Goal: Use online tool/utility: Utilize a website feature to perform a specific function

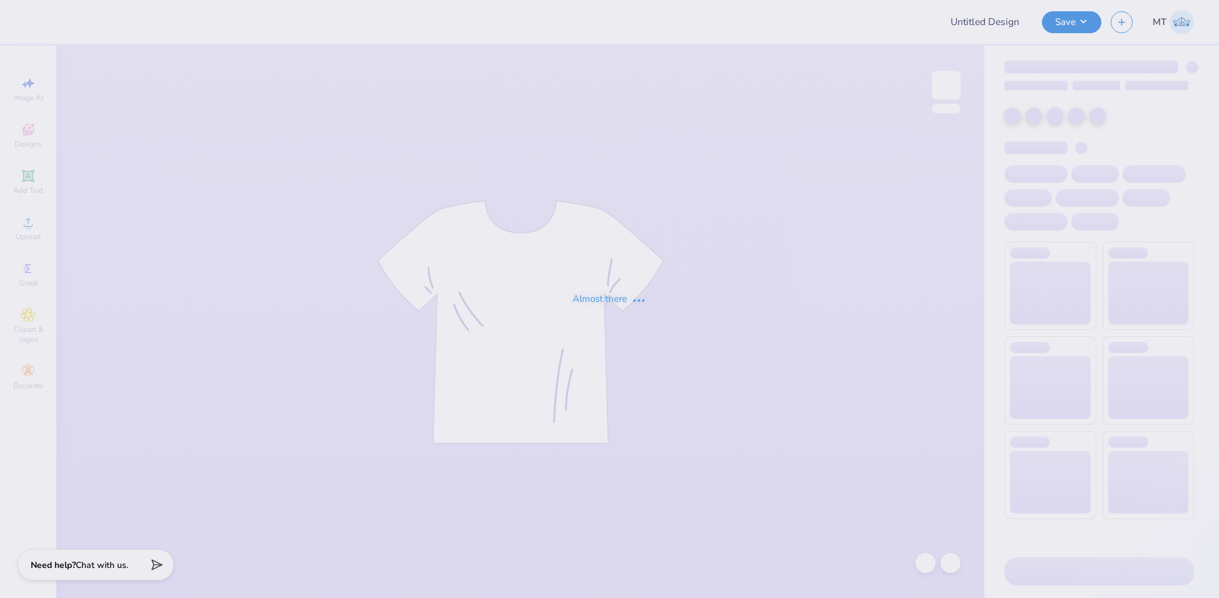
type input "FPS239475"
type input "FPS239513"
type input "FPS239527"
type input "FPS239417"
